Goal: Task Accomplishment & Management: Manage account settings

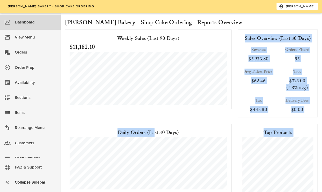
click at [187, 99] on div "Weekly Sales (Last 90 Days) $11,182.10 Sales Overview (Last 30 Days) Revenue $5…" at bounding box center [191, 120] width 259 height 189
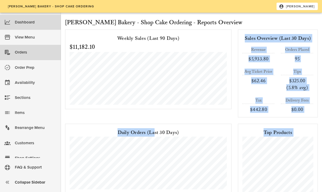
click at [29, 55] on div "Orders" at bounding box center [36, 52] width 42 height 9
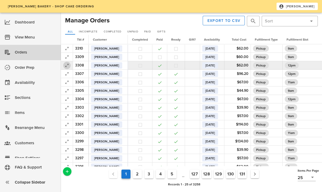
click at [65, 65] on icon "button" at bounding box center [67, 65] width 6 height 6
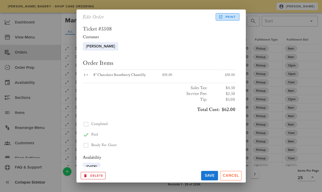
click at [222, 18] on icon at bounding box center [220, 17] width 5 height 5
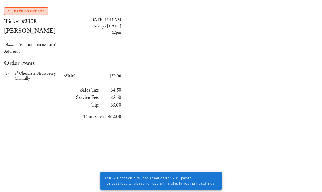
click at [29, 12] on span "Back to Orders" at bounding box center [26, 11] width 37 height 5
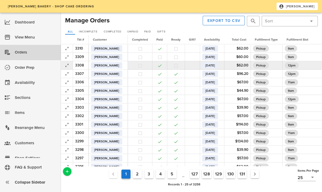
click at [178, 65] on button "button" at bounding box center [175, 65] width 5 height 5
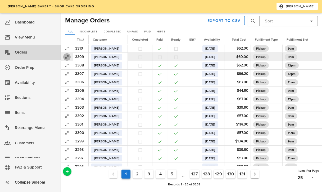
click at [64, 58] on icon "button" at bounding box center [67, 57] width 6 height 6
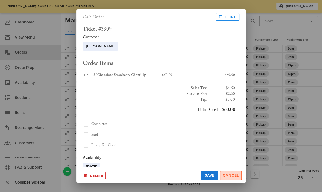
click at [229, 177] on span "Cancel" at bounding box center [230, 176] width 17 height 4
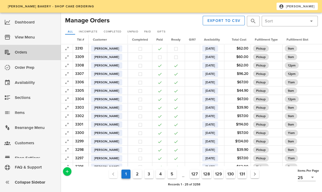
click at [61, 50] on div at bounding box center [61, 103] width 0 height 180
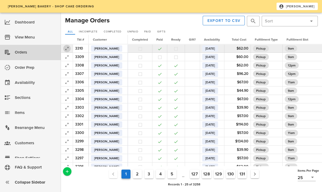
click at [67, 49] on icon "button" at bounding box center [67, 48] width 6 height 6
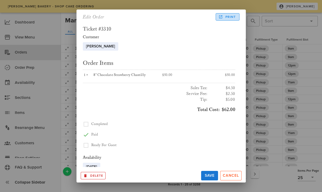
click at [228, 18] on span "Print" at bounding box center [227, 17] width 16 height 5
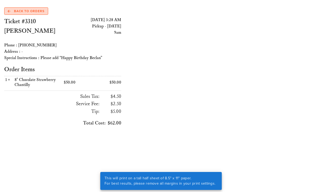
click at [18, 11] on span "Back to Orders" at bounding box center [26, 11] width 37 height 5
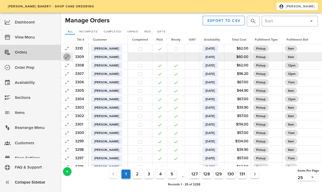
click at [69, 59] on icon "button" at bounding box center [67, 57] width 6 height 6
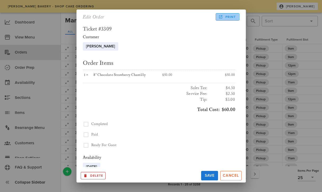
click at [223, 19] on icon at bounding box center [220, 17] width 5 height 5
